Goal: Check status: Check status

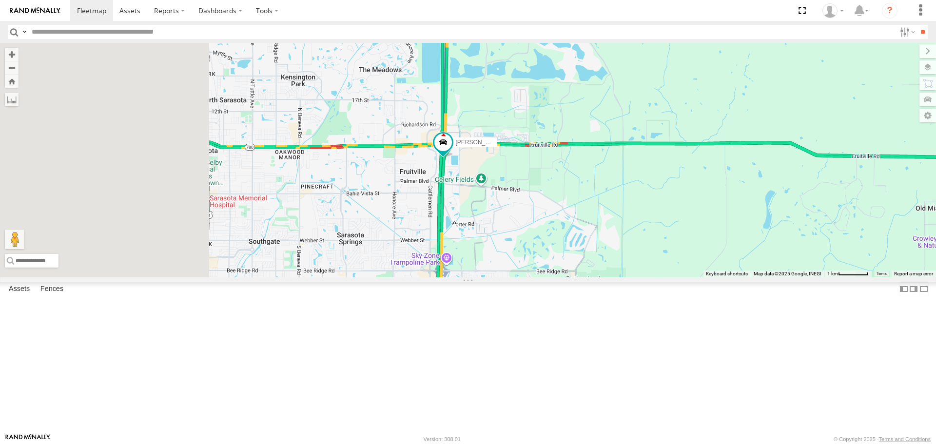
drag, startPoint x: 377, startPoint y: 239, endPoint x: 557, endPoint y: 284, distance: 185.2
click at [557, 277] on div "Tom" at bounding box center [468, 160] width 936 height 234
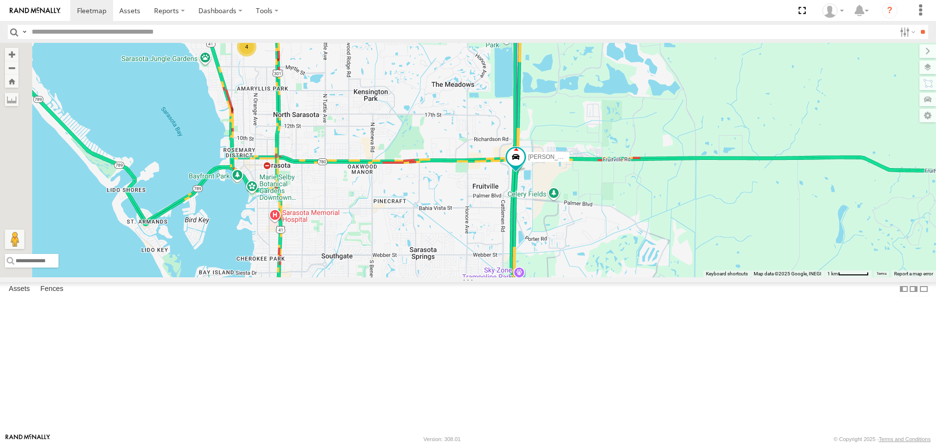
click at [0, 0] on link at bounding box center [0, 0] width 0 height 0
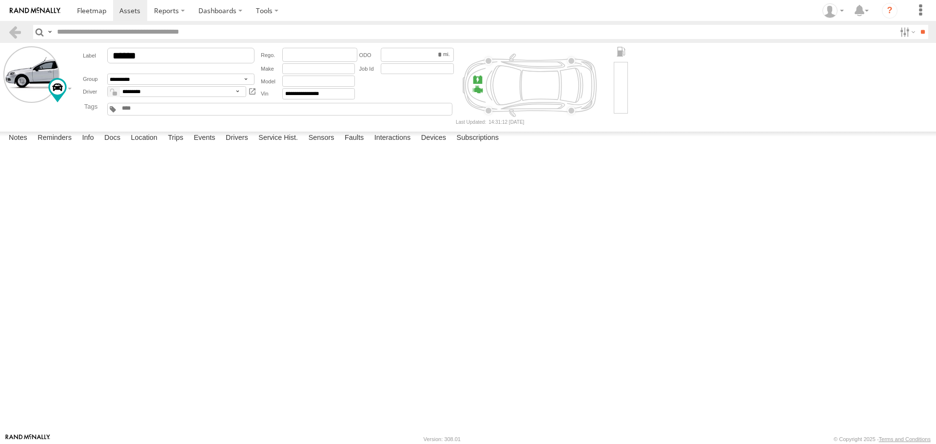
click at [0, 0] on label at bounding box center [0, 0] width 0 height 0
click at [0, 0] on button "Proceed" at bounding box center [0, 0] width 0 height 0
drag, startPoint x: 99, startPoint y: 20, endPoint x: 186, endPoint y: 230, distance: 226.8
click at [0, 0] on div at bounding box center [0, 0] width 0 height 0
click at [87, 14] on span at bounding box center [91, 10] width 29 height 9
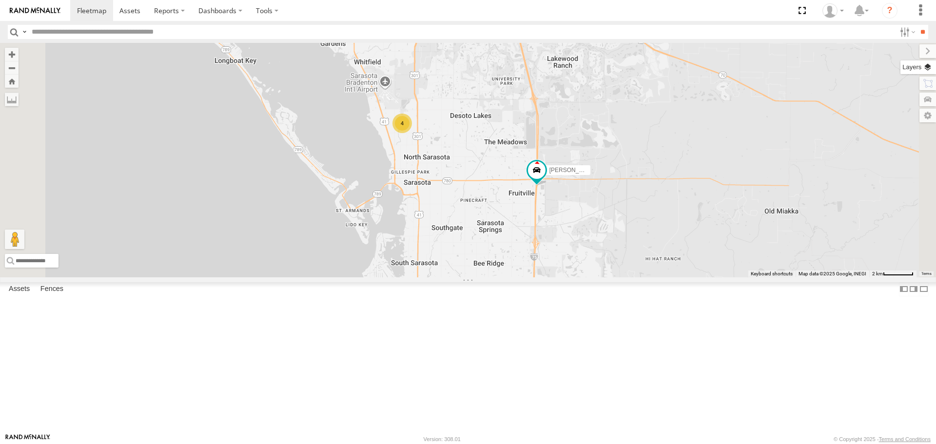
click at [916, 60] on label at bounding box center [918, 67] width 36 height 14
click at [0, 0] on div "Basemaps" at bounding box center [0, 0] width 0 height 0
click at [0, 0] on label at bounding box center [0, 0] width 0 height 0
click at [0, 0] on span "Roadmap" at bounding box center [0, 0] width 0 height 0
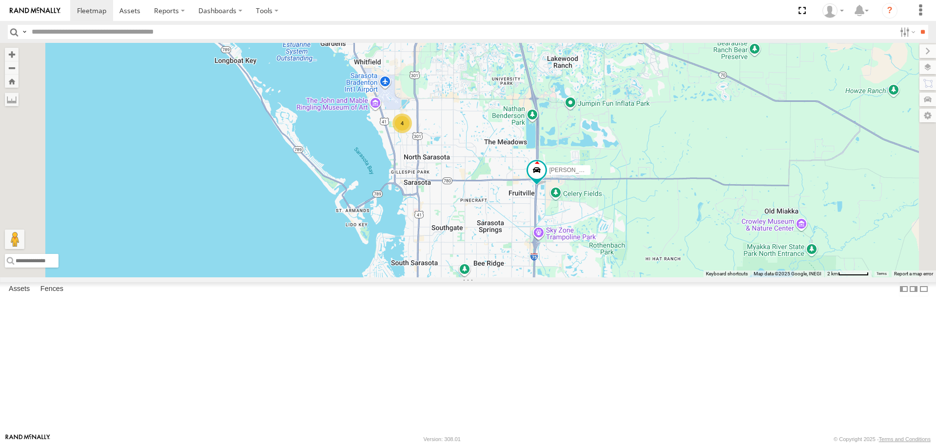
click at [0, 0] on span "Overlays" at bounding box center [0, 0] width 0 height 0
click at [0, 0] on span "Traffic" at bounding box center [0, 0] width 0 height 0
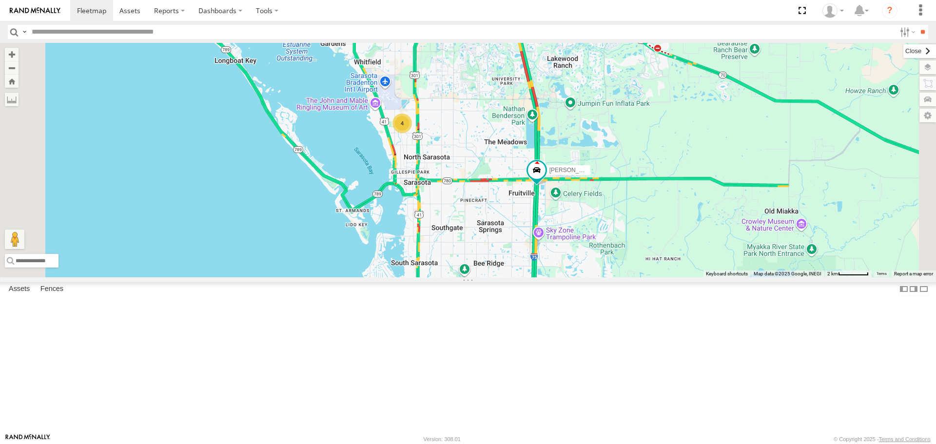
click at [903, 51] on label at bounding box center [919, 51] width 33 height 14
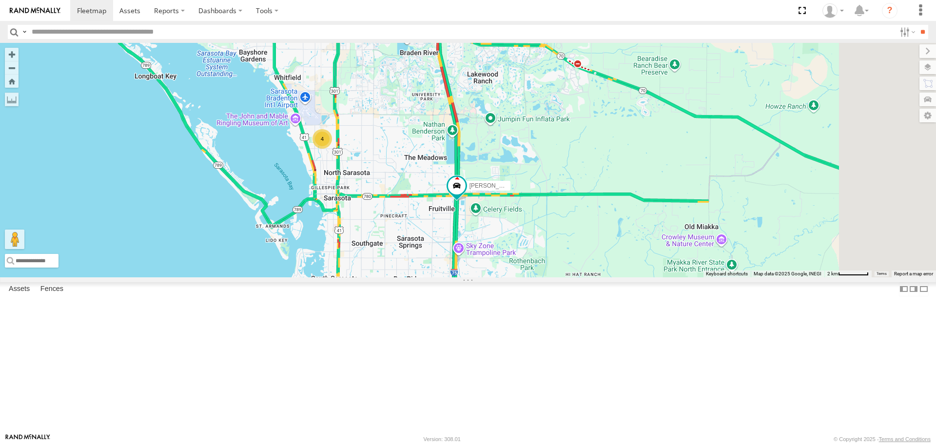
drag, startPoint x: 628, startPoint y: 284, endPoint x: 543, endPoint y: 298, distance: 86.0
click at [543, 277] on div "Tom 4" at bounding box center [468, 160] width 936 height 234
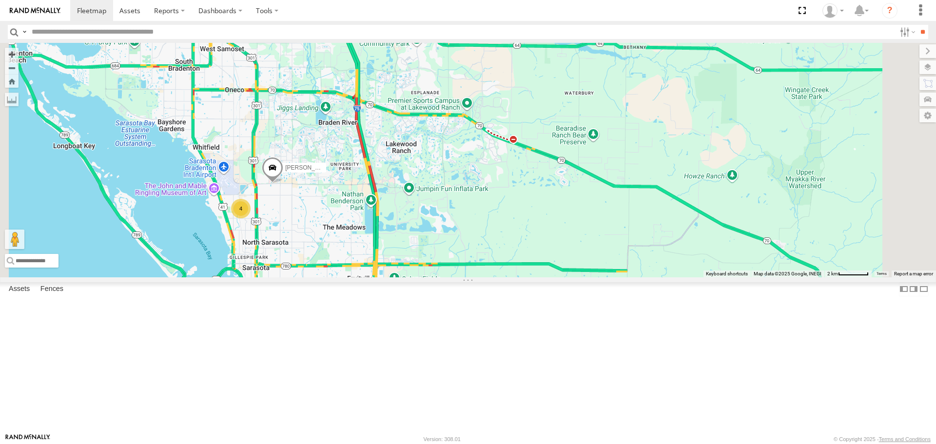
drag, startPoint x: 396, startPoint y: 238, endPoint x: 322, endPoint y: 311, distance: 104.8
click at [322, 277] on div "Tom 4" at bounding box center [468, 160] width 936 height 234
click at [439, 277] on div "Tom 4" at bounding box center [468, 160] width 936 height 234
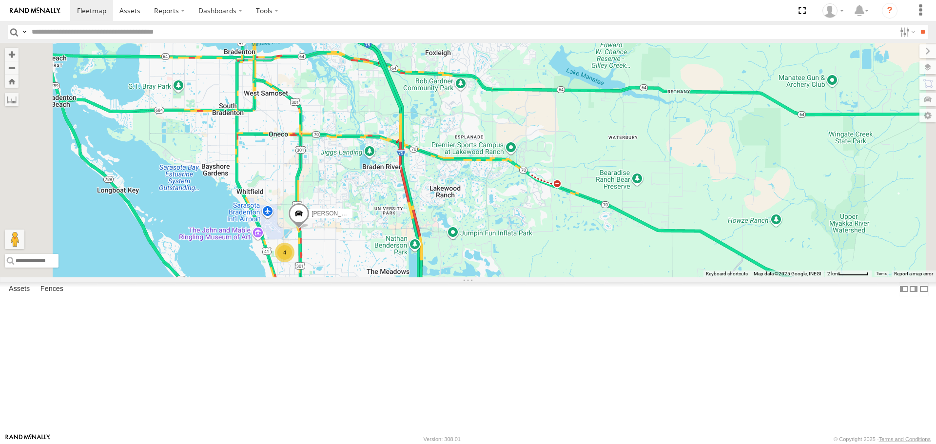
drag, startPoint x: 404, startPoint y: 310, endPoint x: 431, endPoint y: 345, distance: 44.4
click at [431, 277] on div "Tom 4" at bounding box center [468, 160] width 936 height 234
